Goal: Find specific fact: Find specific fact

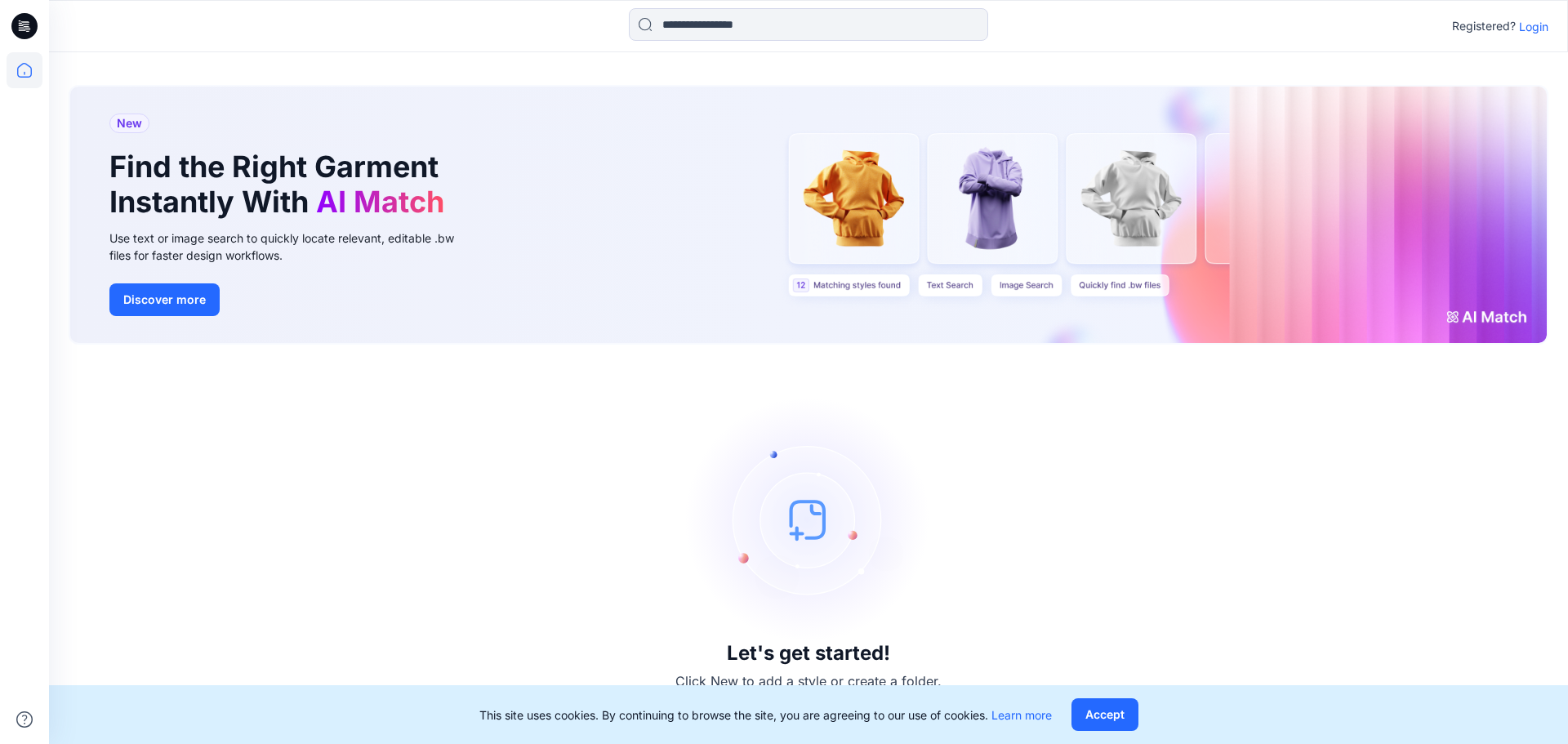
click at [1536, 26] on p "Login" at bounding box center [1534, 27] width 30 height 17
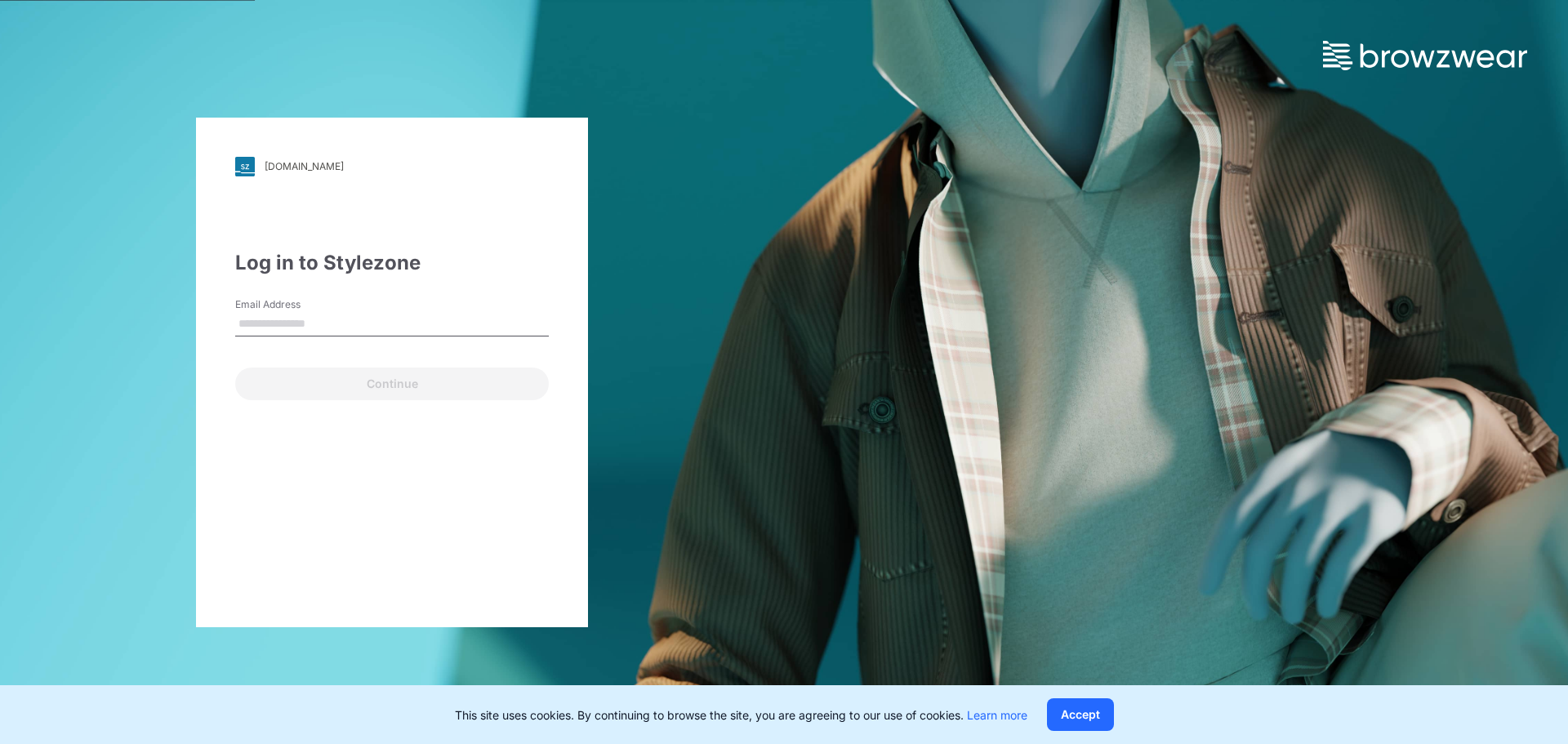
click at [340, 328] on input "Email Address" at bounding box center [392, 324] width 314 height 25
click at [220, 377] on div "[DOMAIN_NAME] Loading... Log in to Stylezone Email Address Email is required Co…" at bounding box center [392, 372] width 392 height 510
click at [280, 324] on input "Email Address" at bounding box center [392, 324] width 314 height 25
drag, startPoint x: 239, startPoint y: 419, endPoint x: 256, endPoint y: 396, distance: 28.6
click at [241, 417] on div "[DOMAIN_NAME] Loading... Log in to Stylezone Email Address Email is required Co…" at bounding box center [392, 372] width 392 height 510
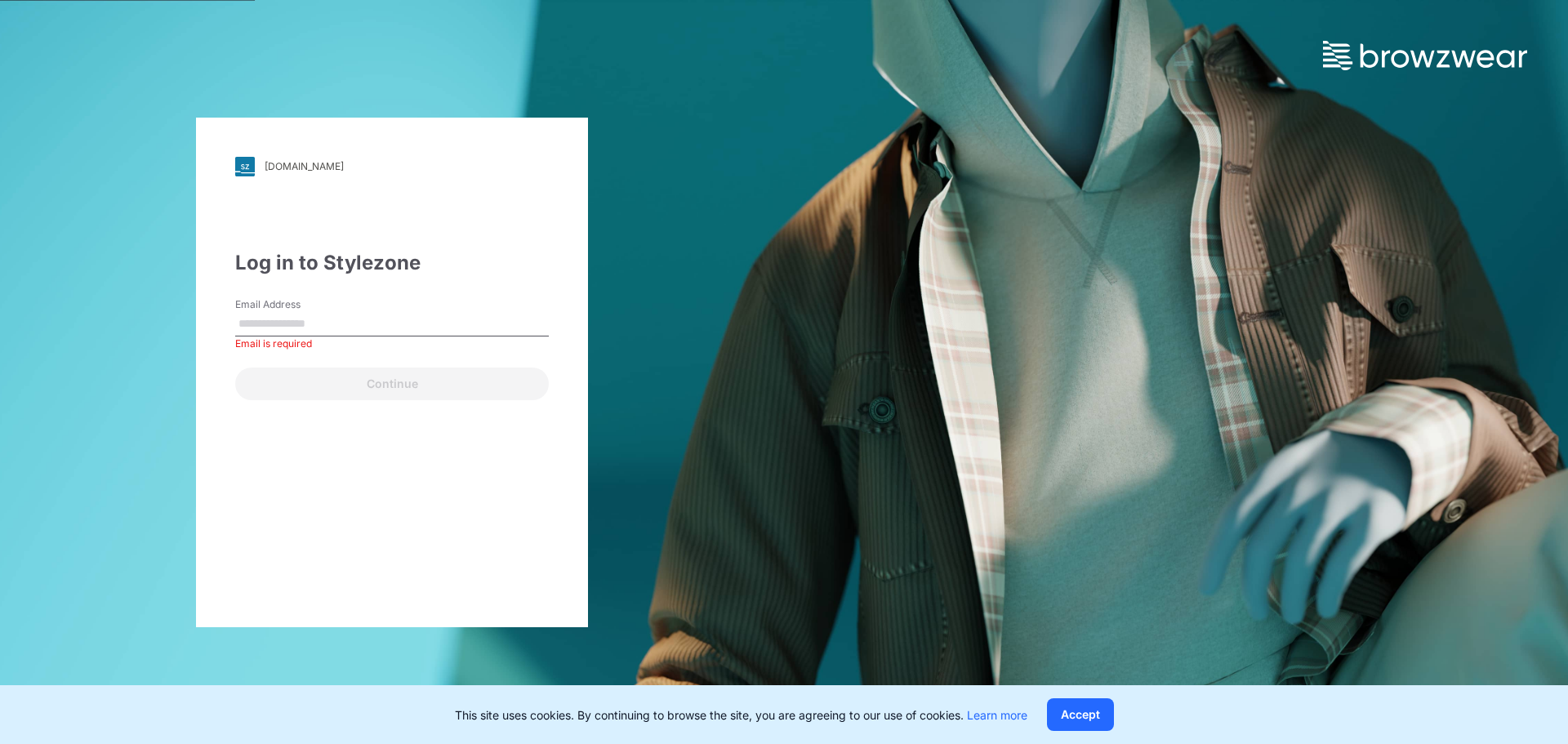
click at [271, 325] on input "Email Address" at bounding box center [392, 324] width 314 height 25
type input "**********"
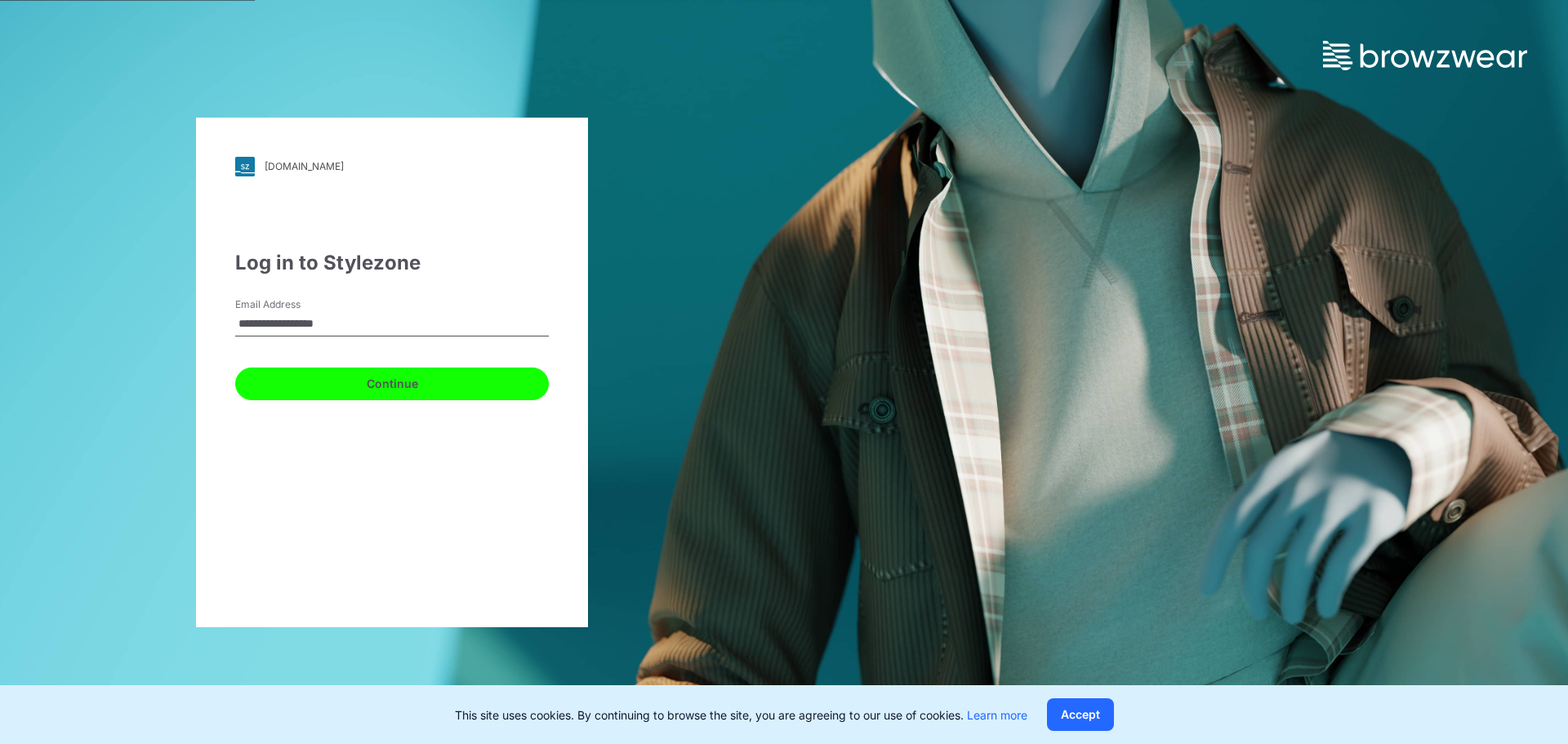
click at [337, 392] on button "Continue" at bounding box center [392, 384] width 314 height 32
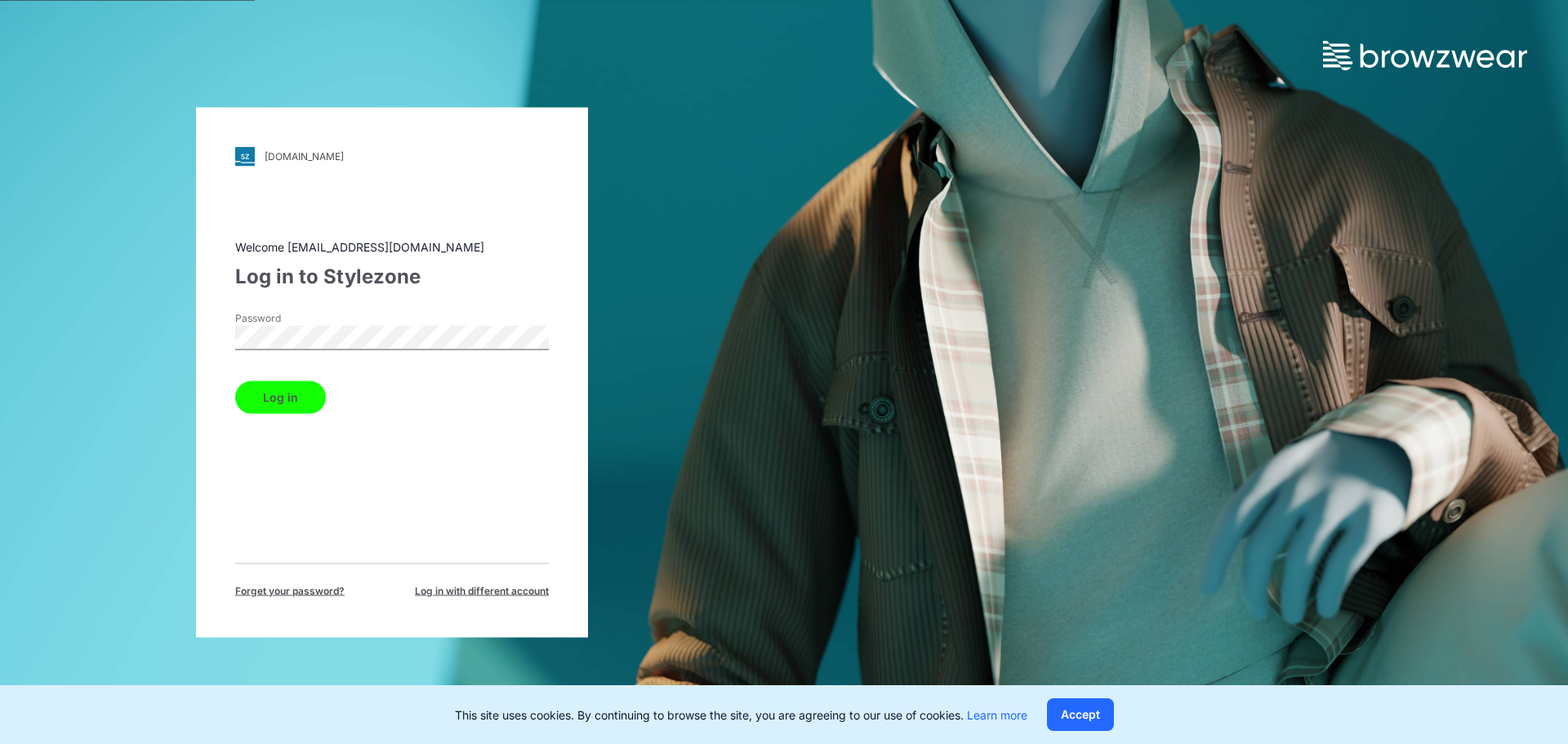
click at [284, 398] on button "Log in" at bounding box center [280, 396] width 91 height 32
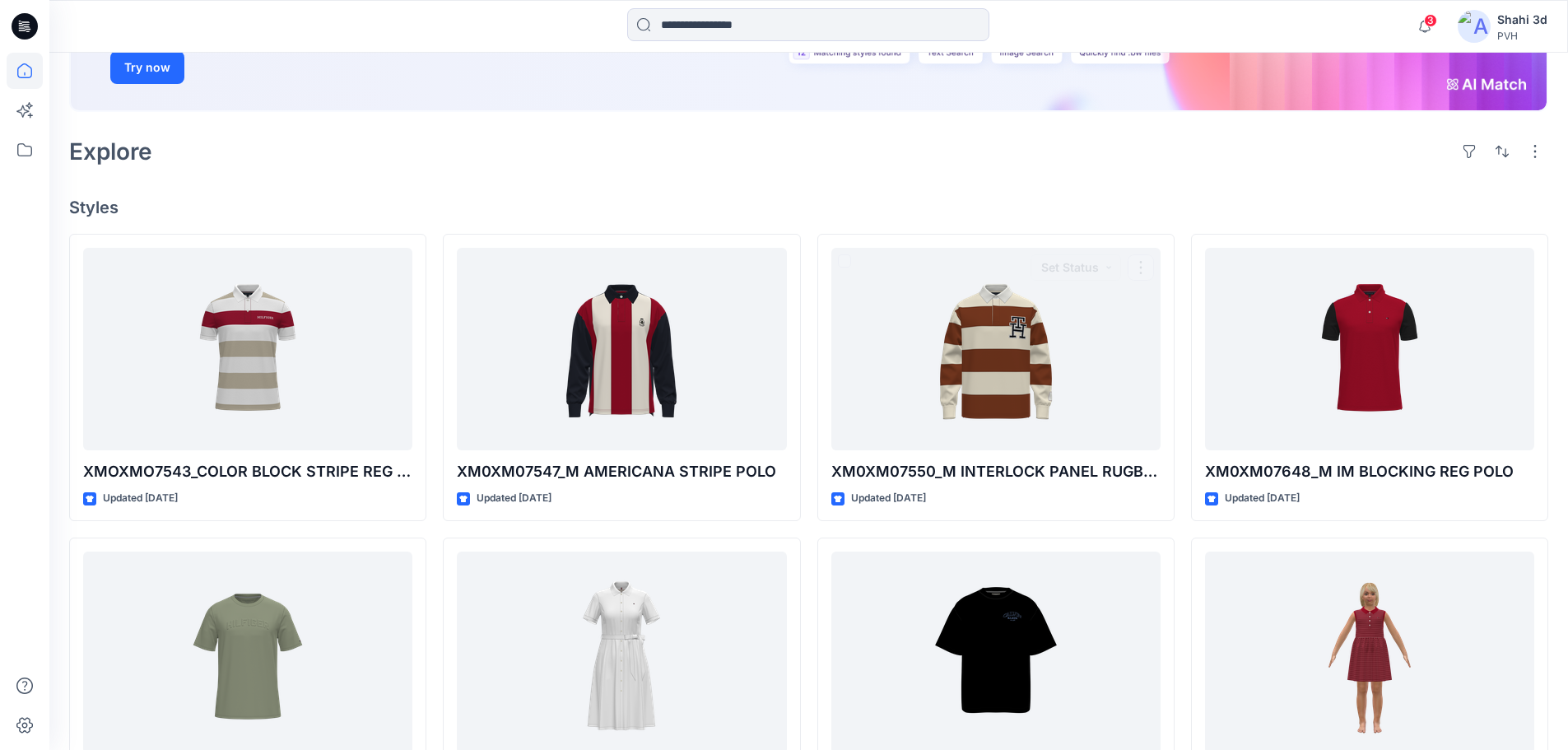
scroll to position [83, 0]
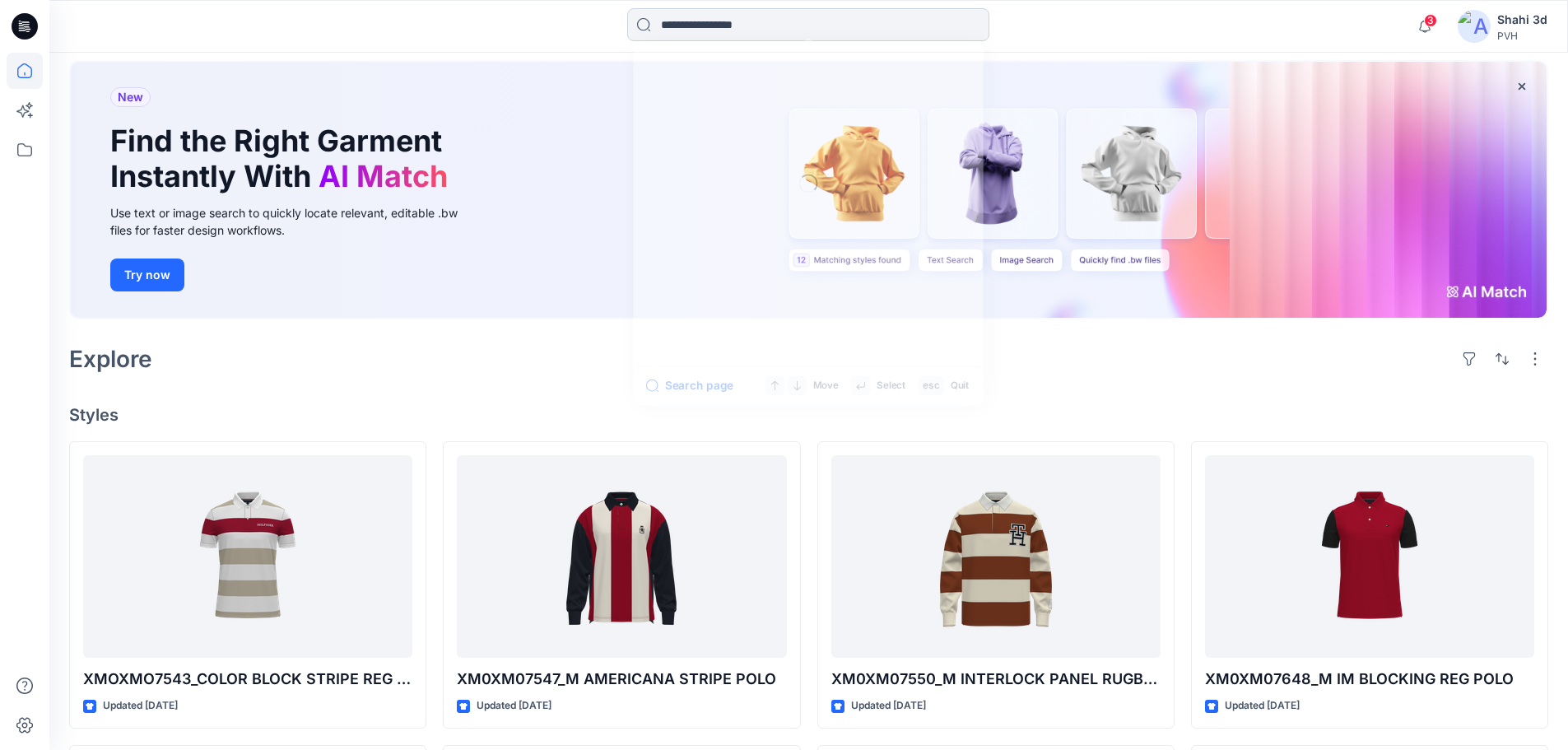
click at [718, 24] on input at bounding box center [808, 25] width 362 height 33
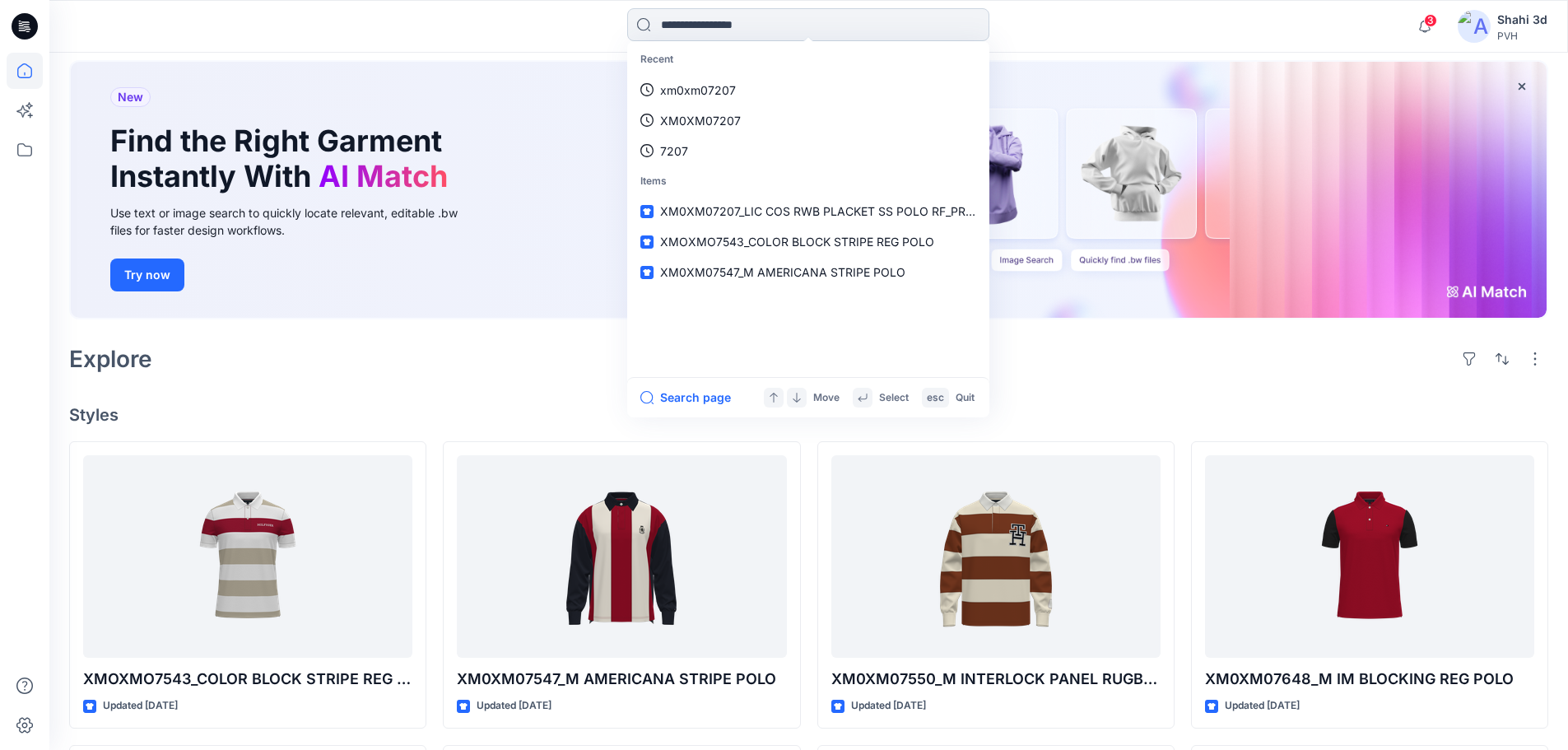
click at [665, 24] on input at bounding box center [808, 25] width 362 height 33
click at [756, 203] on p "XM0XM07207_LIC COS RWB PLACKET SS POLO RF_PROTO_V01" at bounding box center [818, 211] width 316 height 17
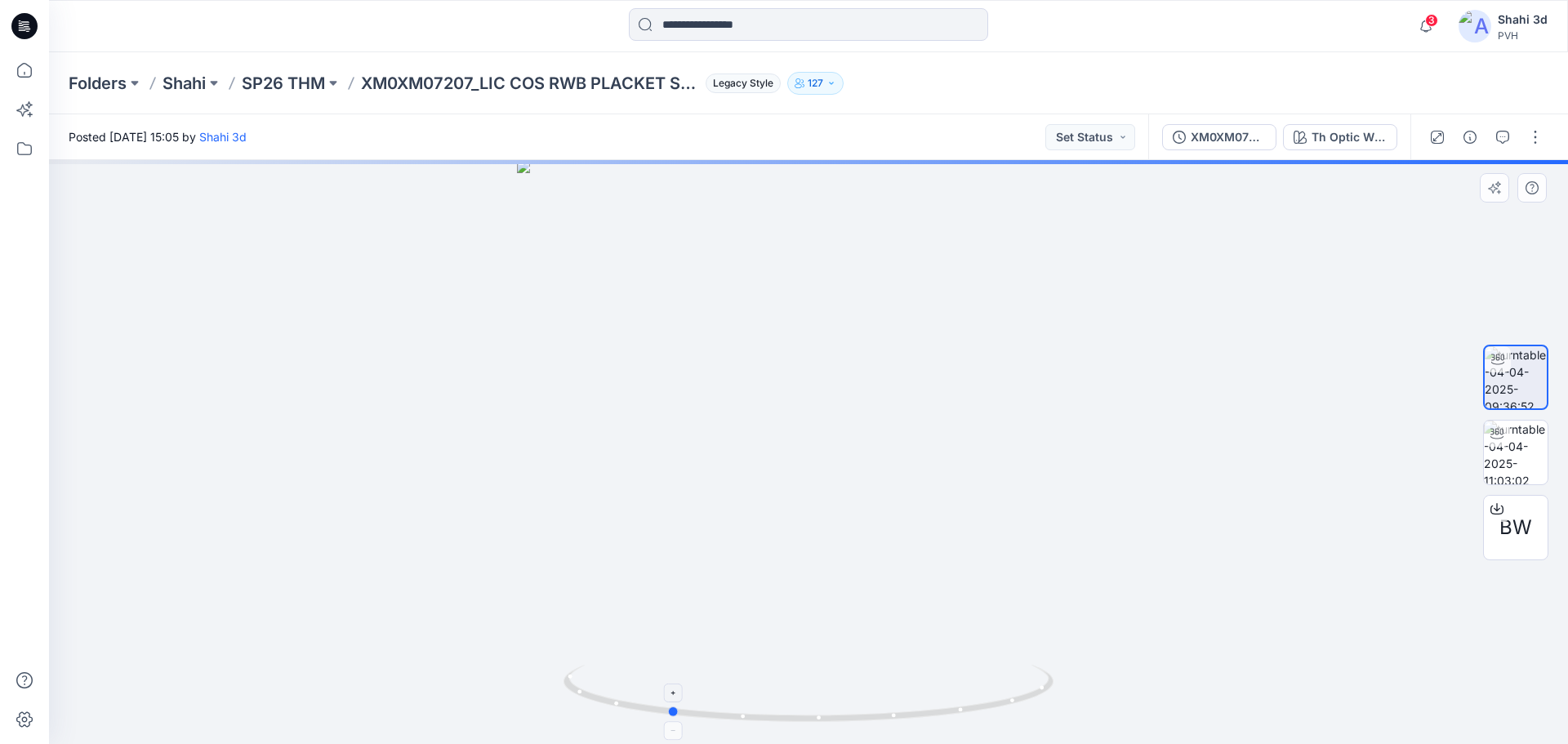
drag, startPoint x: 938, startPoint y: 717, endPoint x: 798, endPoint y: 719, distance: 140.0
click at [798, 719] on icon at bounding box center [810, 694] width 494 height 61
drag, startPoint x: 806, startPoint y: 722, endPoint x: 847, endPoint y: 718, distance: 41.2
click at [847, 718] on icon at bounding box center [810, 694] width 494 height 61
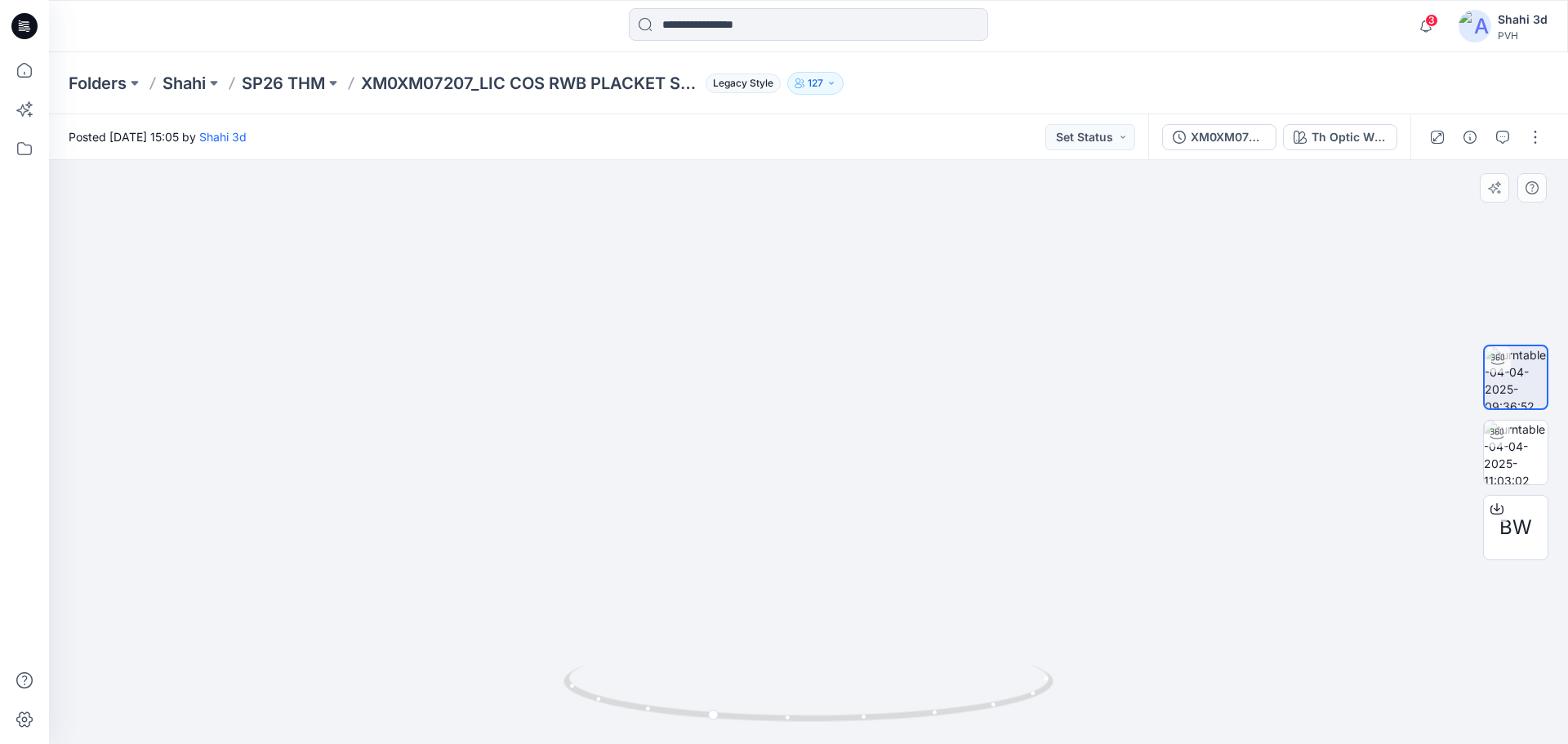
drag, startPoint x: 854, startPoint y: 594, endPoint x: 793, endPoint y: 205, distance: 393.8
drag, startPoint x: 916, startPoint y: 589, endPoint x: 809, endPoint y: 265, distance: 341.2
drag, startPoint x: 476, startPoint y: 75, endPoint x: 374, endPoint y: 77, distance: 102.0
click at [464, 77] on p "XM0XM07207_LIC COS RWB PLACKET SS POLO RF_PROTO_V01" at bounding box center [530, 83] width 338 height 23
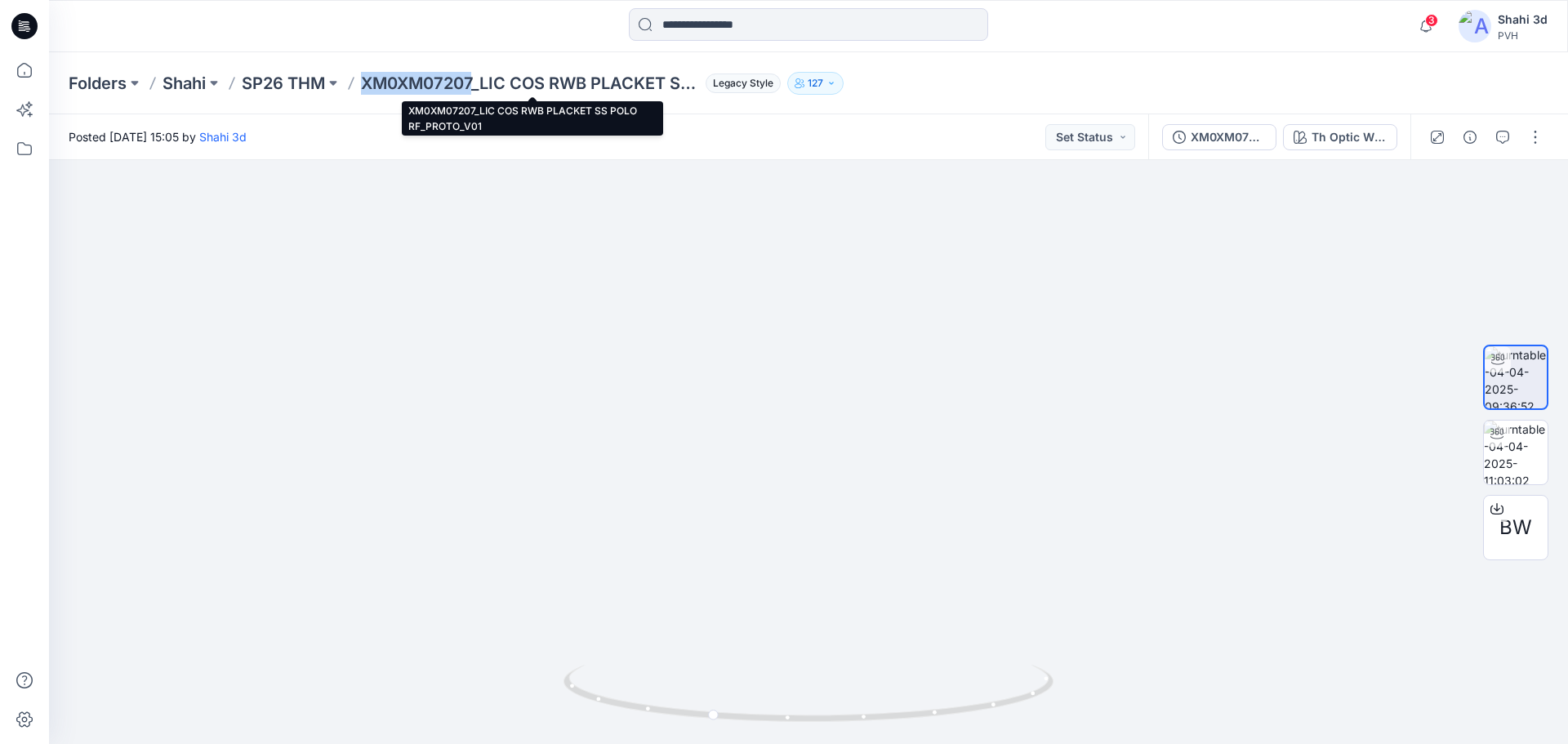
drag, startPoint x: 356, startPoint y: 84, endPoint x: 474, endPoint y: 83, distance: 118.0
click at [474, 83] on div "Folders Shahi SP26 THM XM0XM07207_LIC COS RWB PLACKET SS POLO RF_PROTO_V01 Lega…" at bounding box center [744, 83] width 1353 height 23
copy p "XM0XM07207"
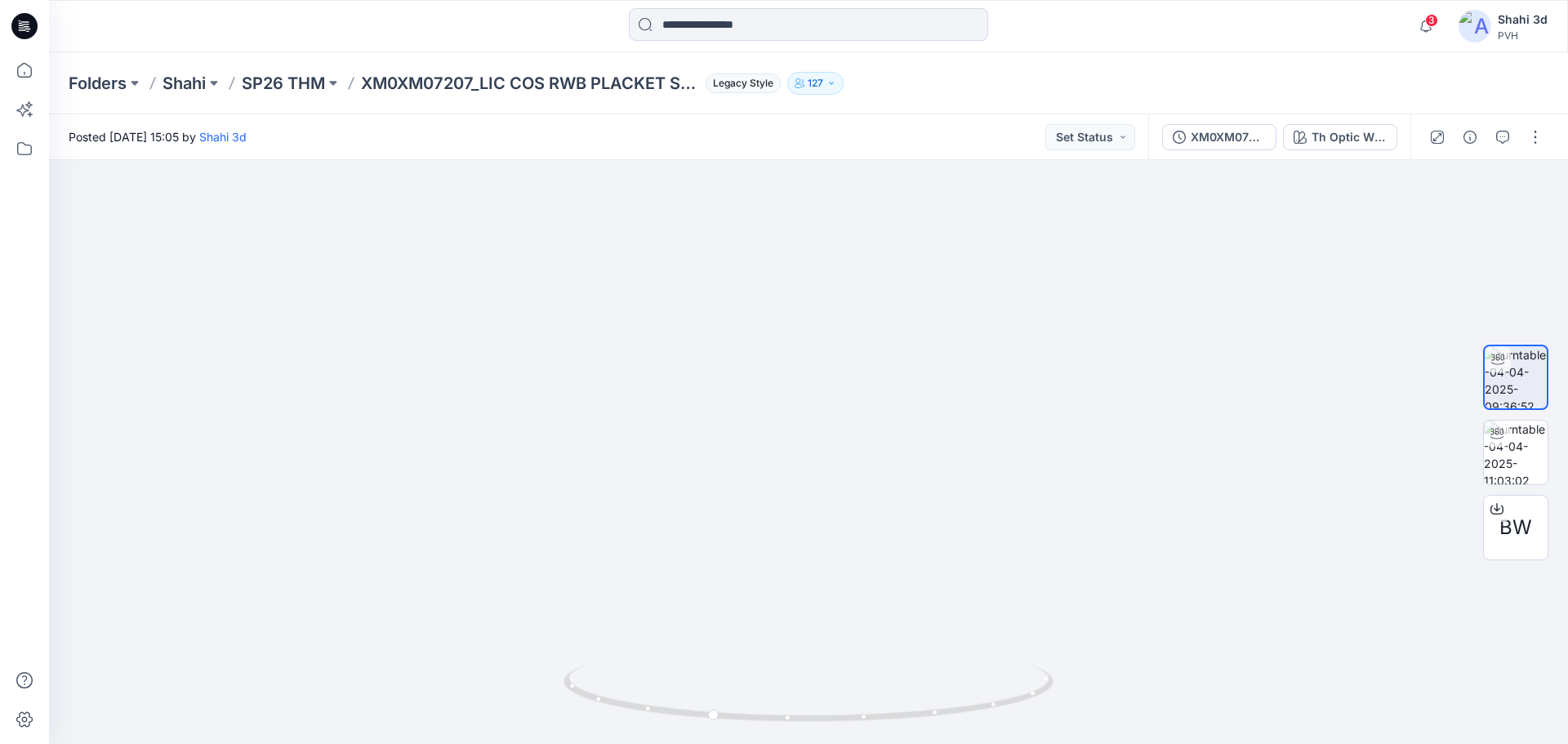
click at [17, 28] on icon at bounding box center [24, 26] width 26 height 26
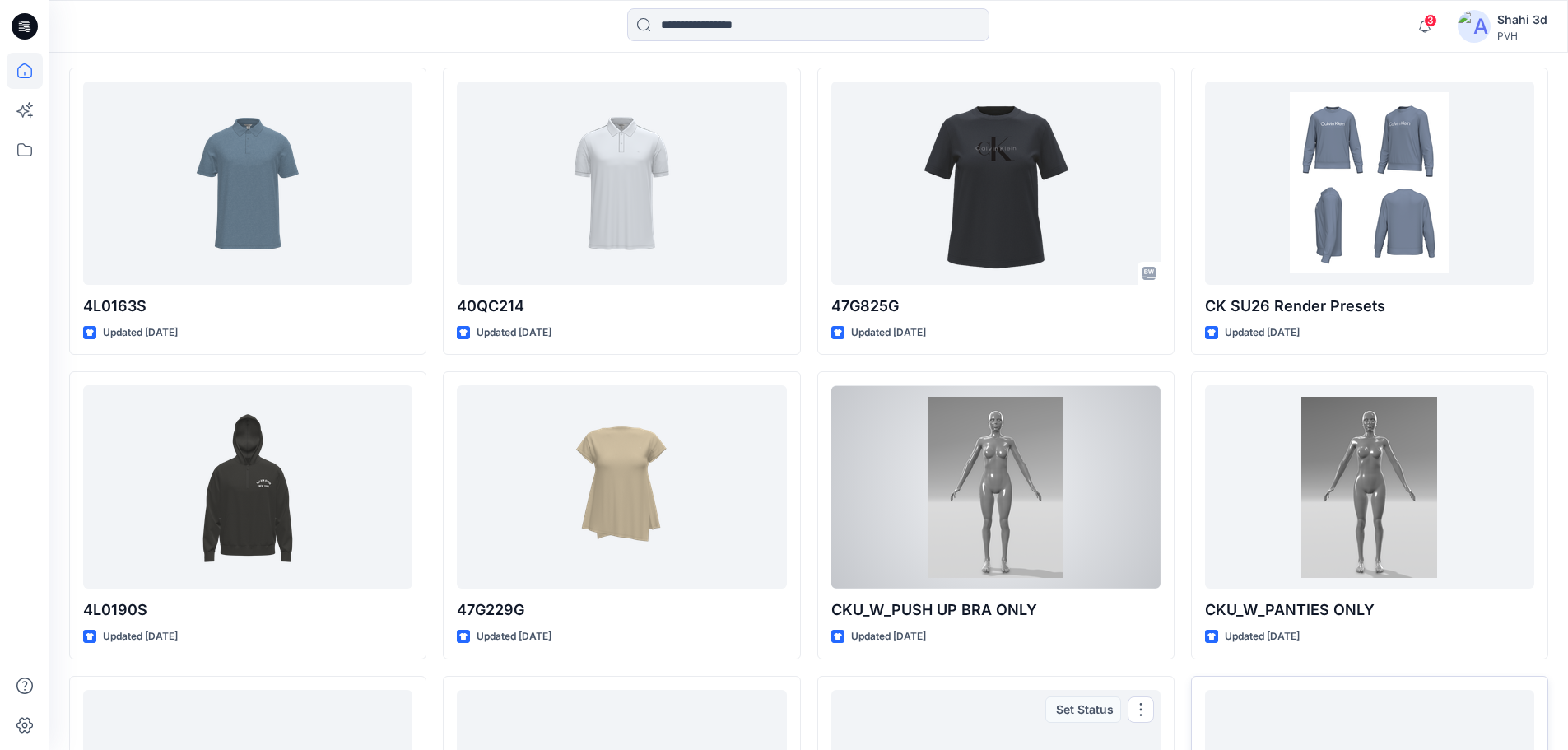
scroll to position [7708, 0]
